Goal: Navigation & Orientation: Find specific page/section

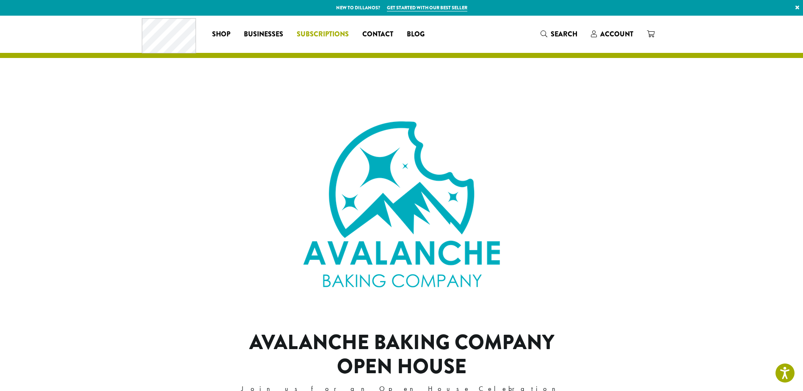
click at [333, 32] on span "Subscriptions" at bounding box center [323, 34] width 52 height 11
